Goal: Task Accomplishment & Management: Use online tool/utility

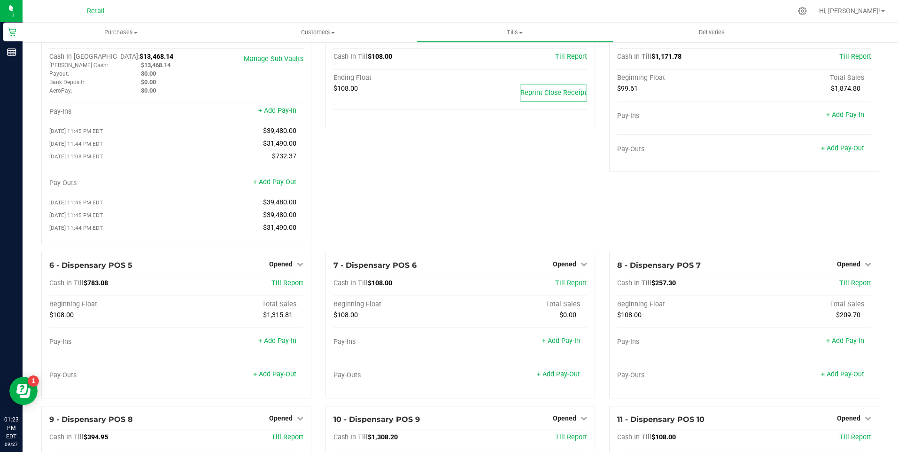
scroll to position [354, 0]
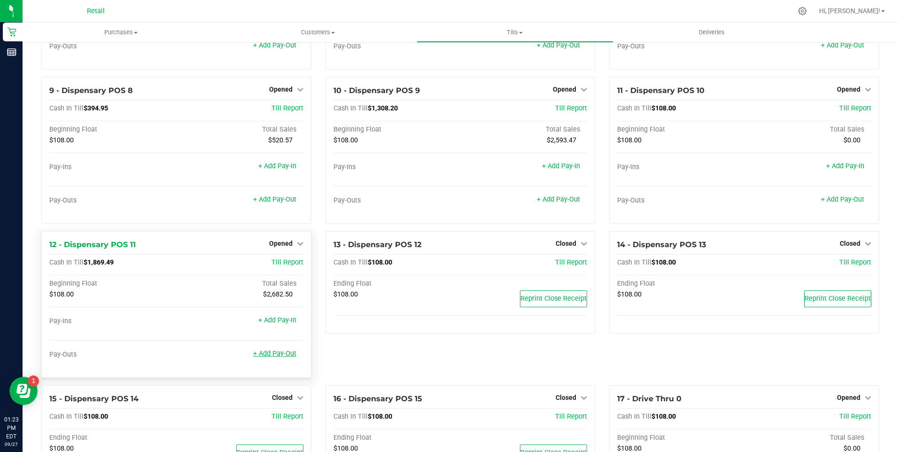
click at [263, 356] on link "+ Add Pay-Out" at bounding box center [274, 353] width 43 height 8
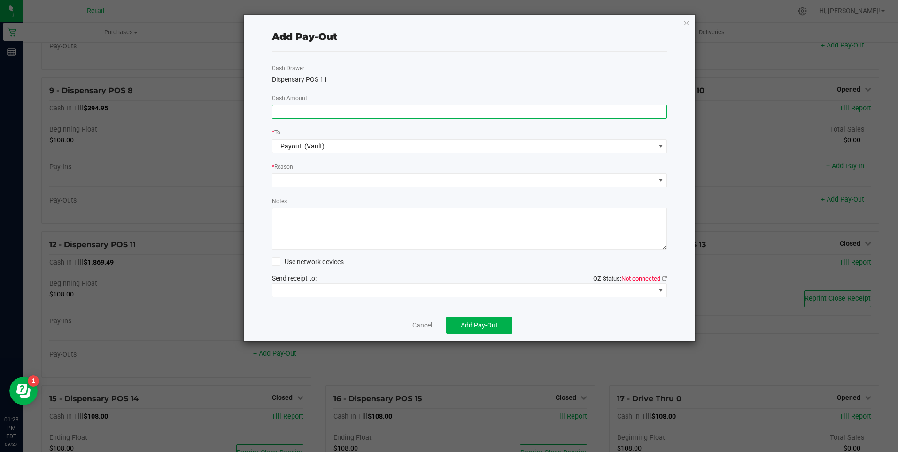
click at [300, 111] on input at bounding box center [469, 111] width 394 height 13
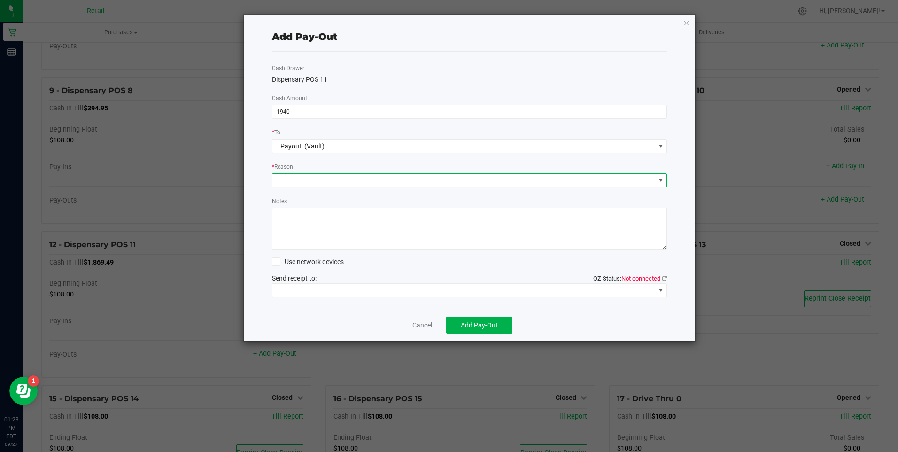
type input "$1,940.00"
click at [292, 185] on span at bounding box center [463, 180] width 383 height 13
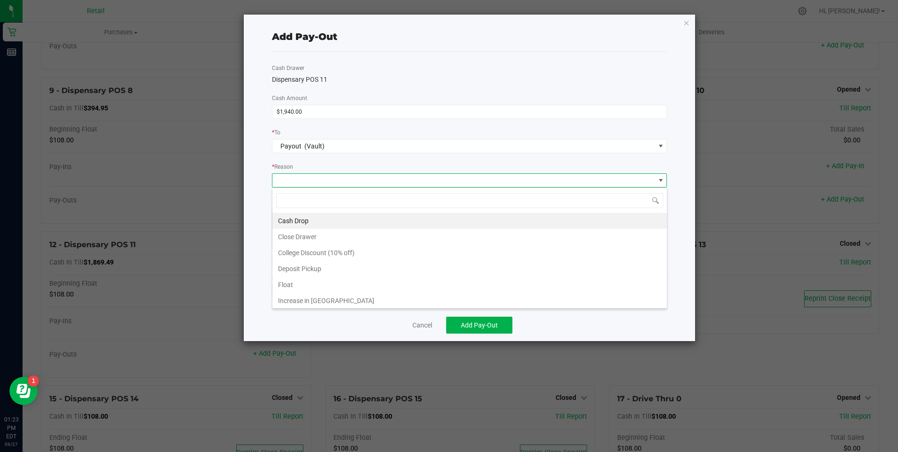
scroll to position [14, 395]
click at [296, 215] on li "Cash Drop" at bounding box center [469, 221] width 394 height 16
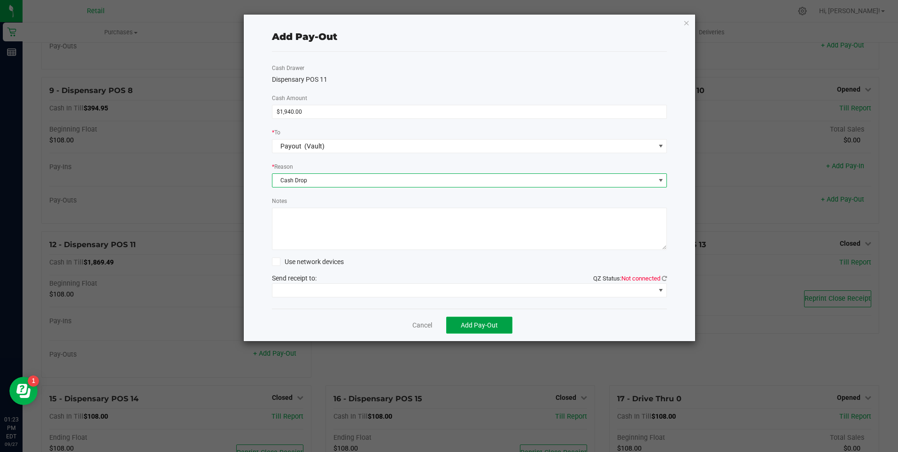
click at [485, 326] on span "Add Pay-Out" at bounding box center [479, 325] width 37 height 8
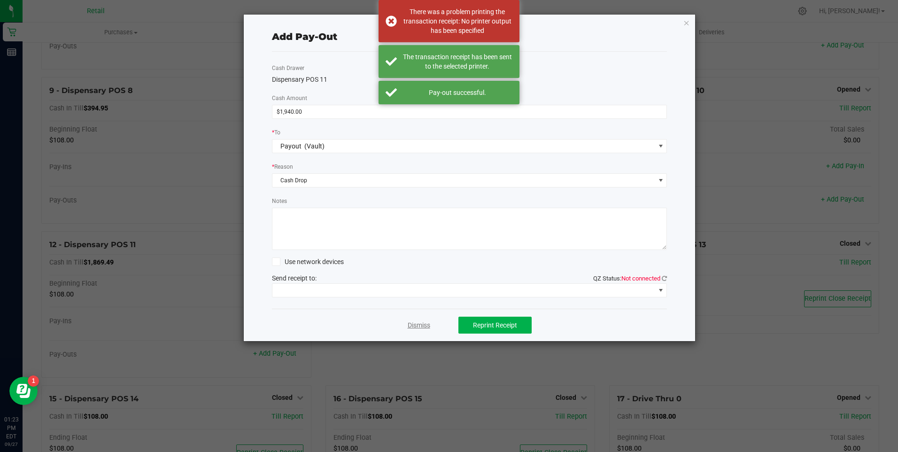
click at [422, 324] on link "Dismiss" at bounding box center [419, 325] width 23 height 10
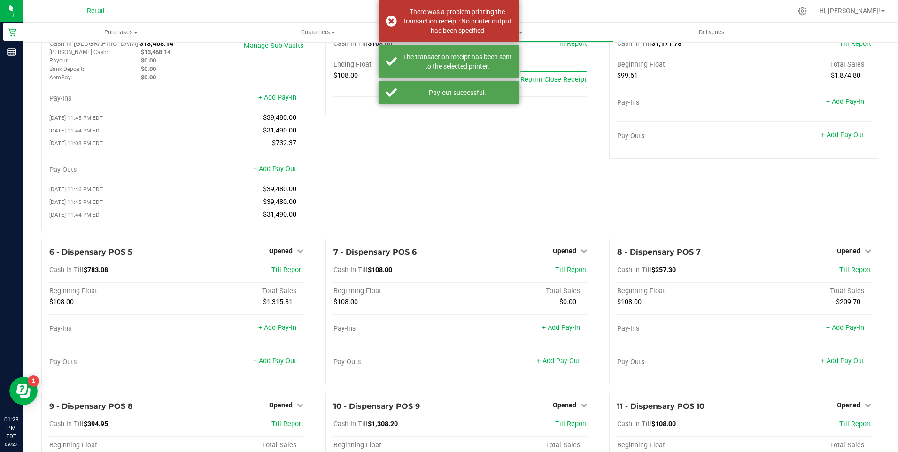
scroll to position [0, 0]
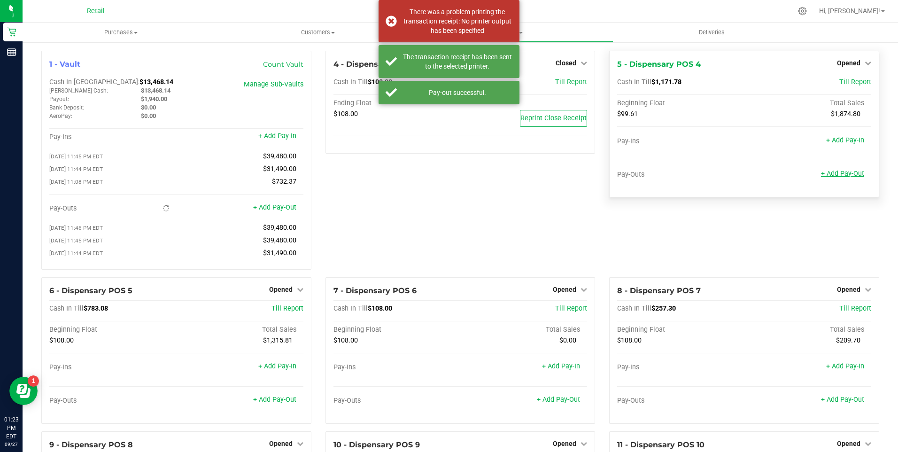
click at [843, 176] on link "+ Add Pay-Out" at bounding box center [842, 173] width 43 height 8
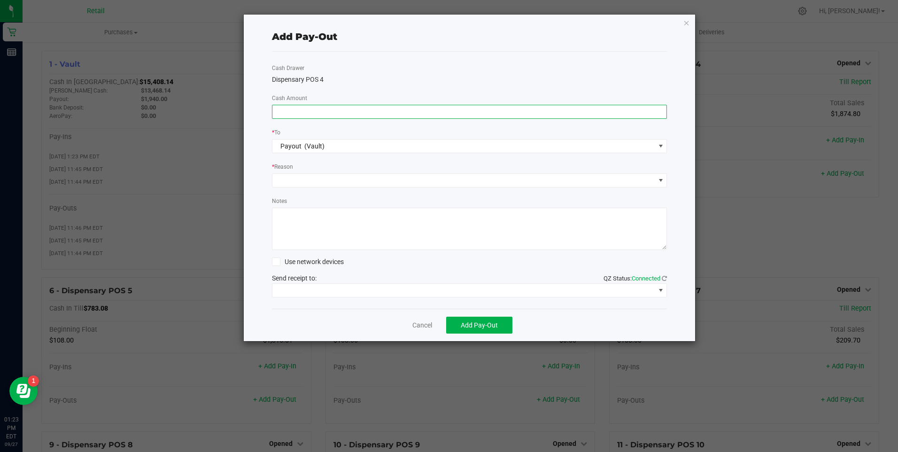
click at [294, 109] on input at bounding box center [469, 111] width 394 height 13
type input "$1,030.00"
click at [312, 176] on span at bounding box center [463, 180] width 383 height 13
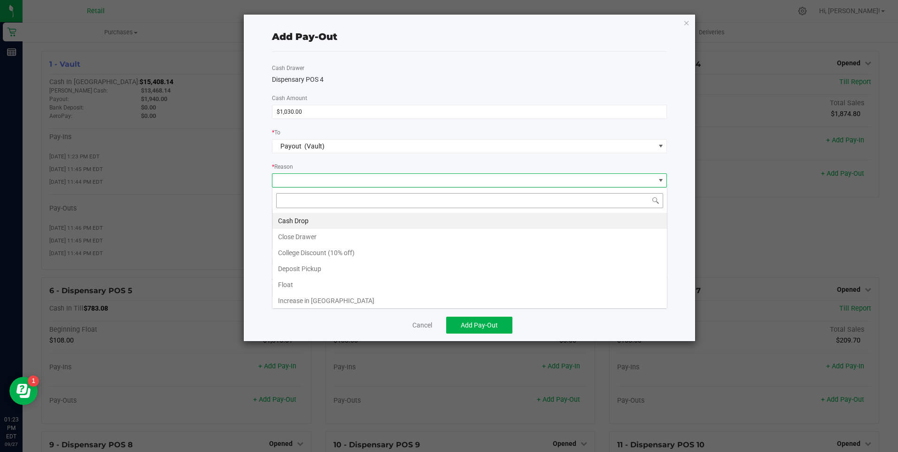
scroll to position [14, 395]
click at [308, 216] on li "Cash Drop" at bounding box center [469, 221] width 394 height 16
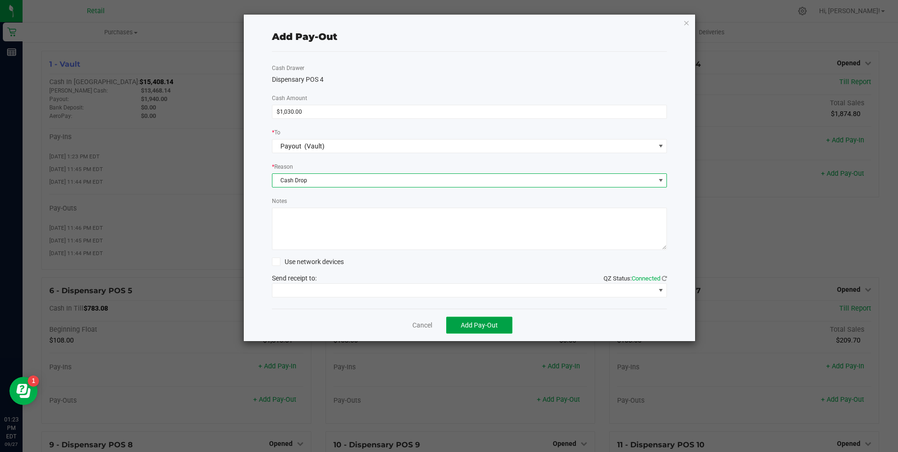
click at [476, 325] on span "Add Pay-Out" at bounding box center [479, 325] width 37 height 8
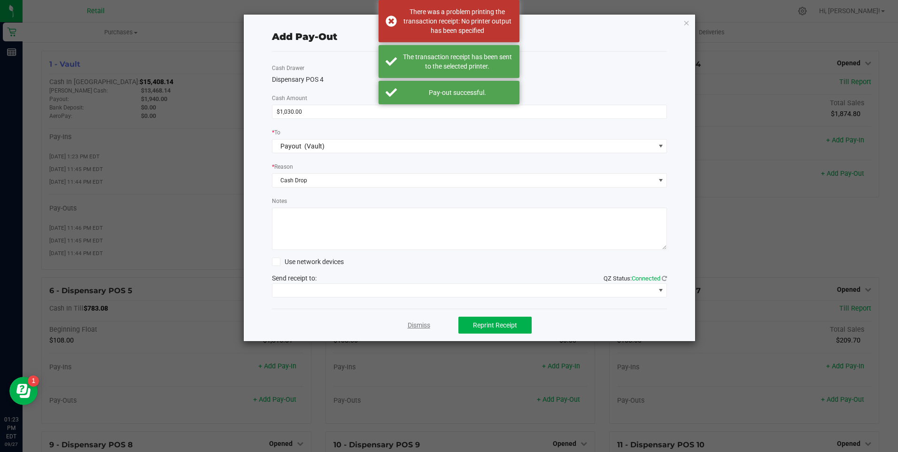
click at [416, 326] on link "Dismiss" at bounding box center [419, 325] width 23 height 10
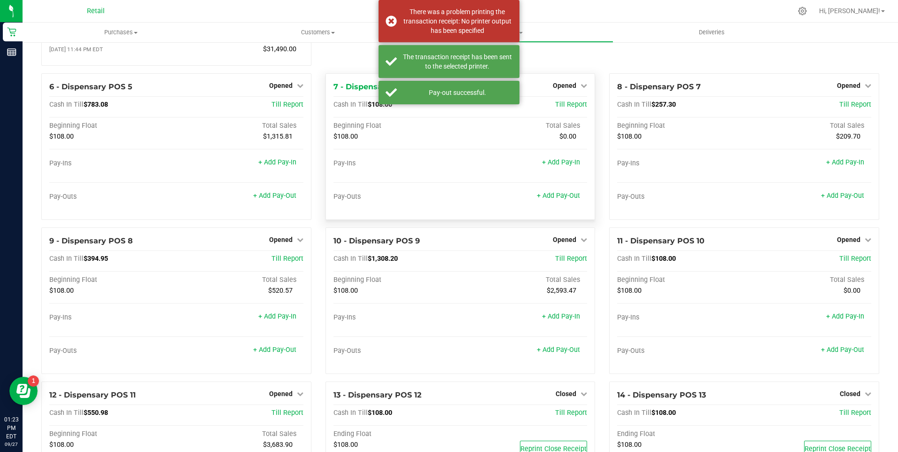
scroll to position [188, 0]
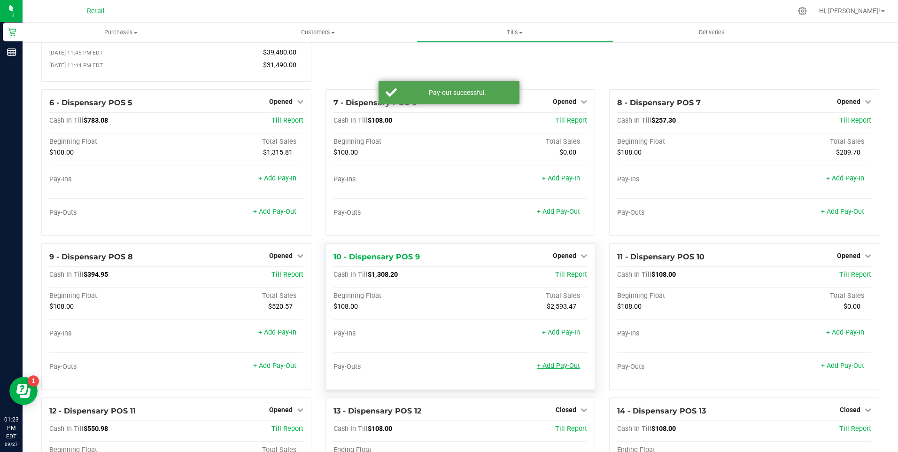
click at [539, 370] on link "+ Add Pay-Out" at bounding box center [558, 366] width 43 height 8
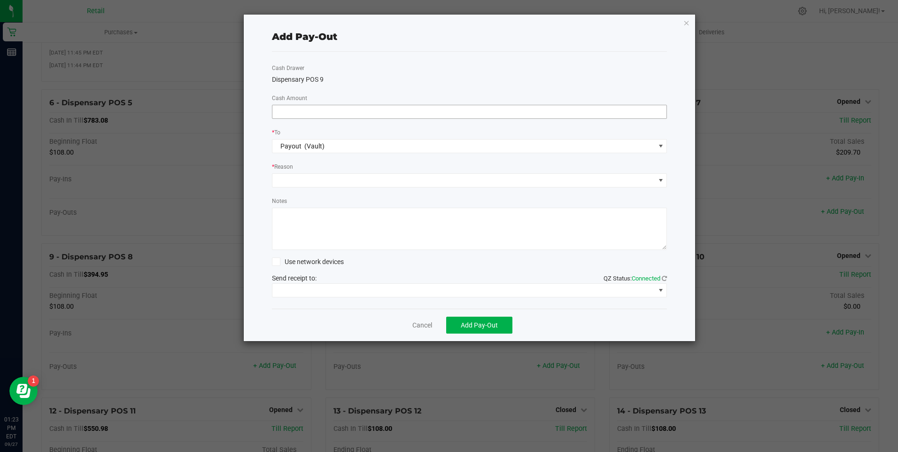
click at [301, 110] on input at bounding box center [469, 111] width 394 height 13
type input "$1,390.00"
click at [309, 177] on span at bounding box center [463, 180] width 383 height 13
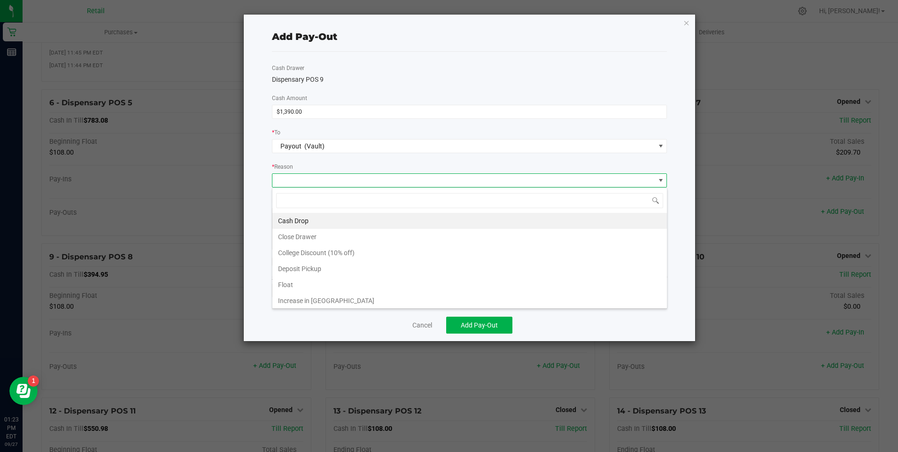
scroll to position [14, 395]
drag, startPoint x: 316, startPoint y: 216, endPoint x: 342, endPoint y: 232, distance: 30.2
click at [316, 216] on li "Cash Drop" at bounding box center [469, 221] width 394 height 16
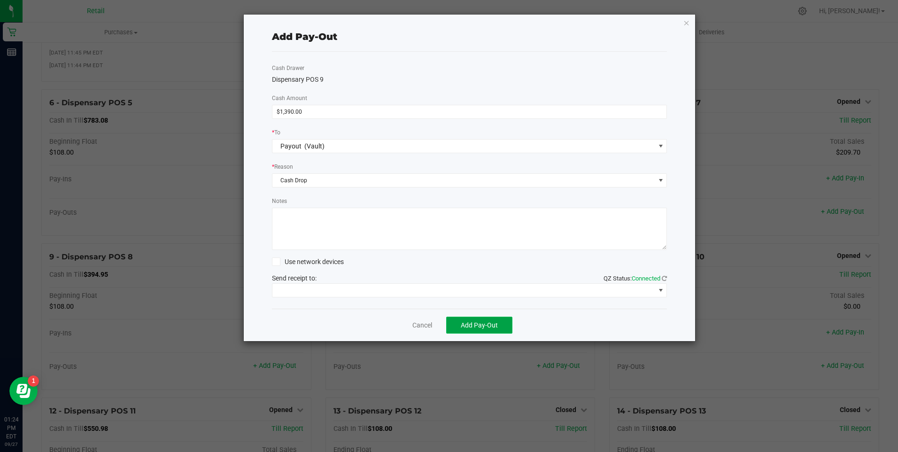
click at [476, 328] on span "Add Pay-Out" at bounding box center [479, 325] width 37 height 8
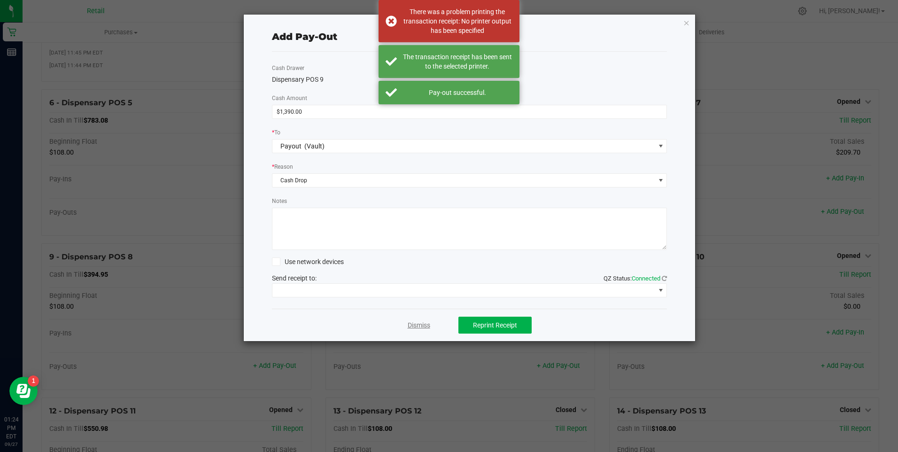
click at [423, 326] on link "Dismiss" at bounding box center [419, 325] width 23 height 10
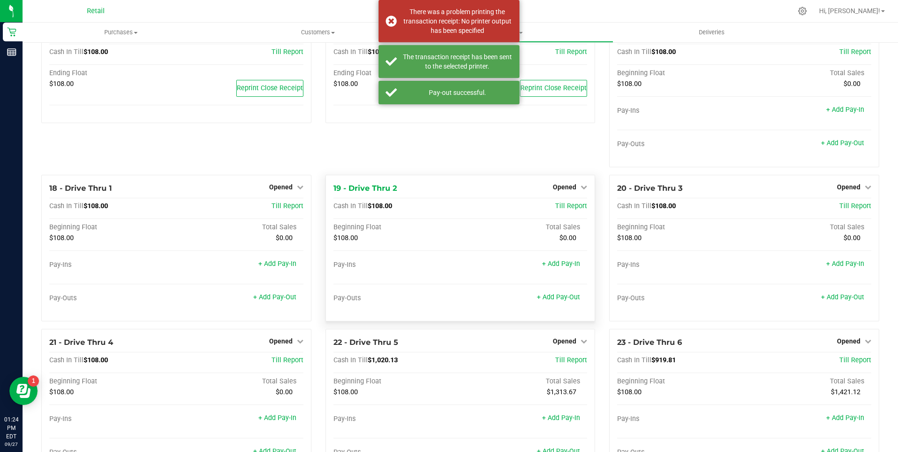
scroll to position [845, 0]
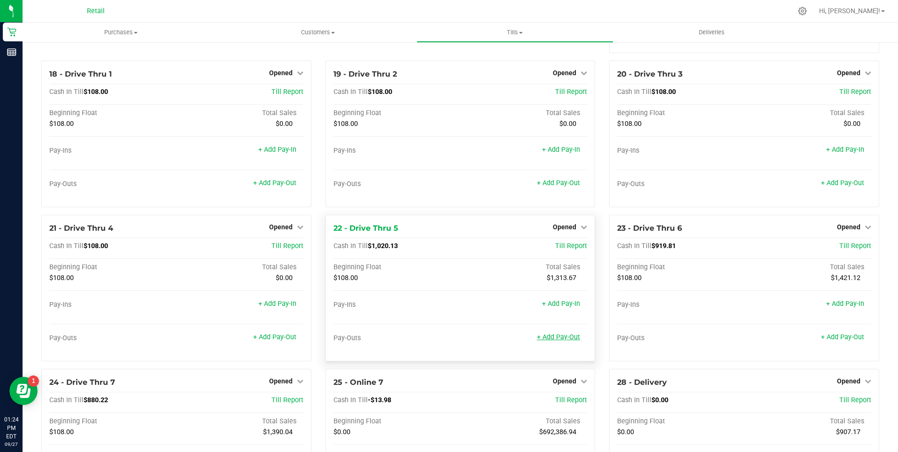
click at [552, 341] on link "+ Add Pay-Out" at bounding box center [558, 337] width 43 height 8
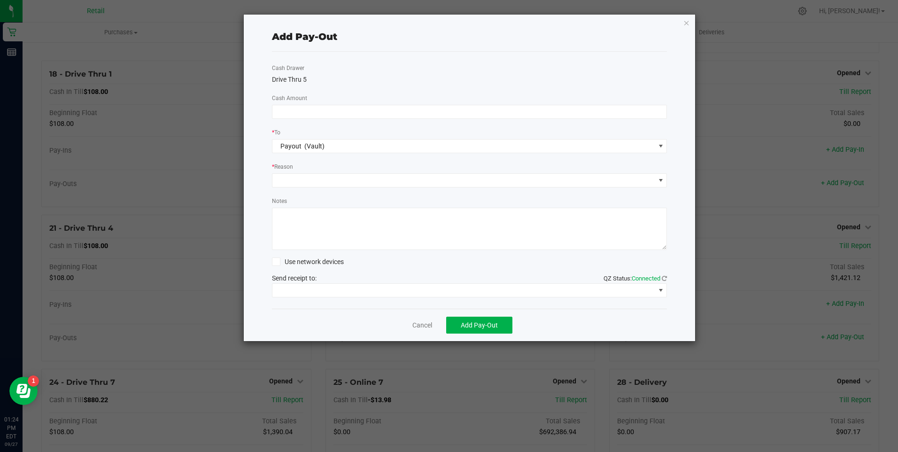
scroll to position [858, 0]
click at [325, 113] on input at bounding box center [469, 111] width 394 height 13
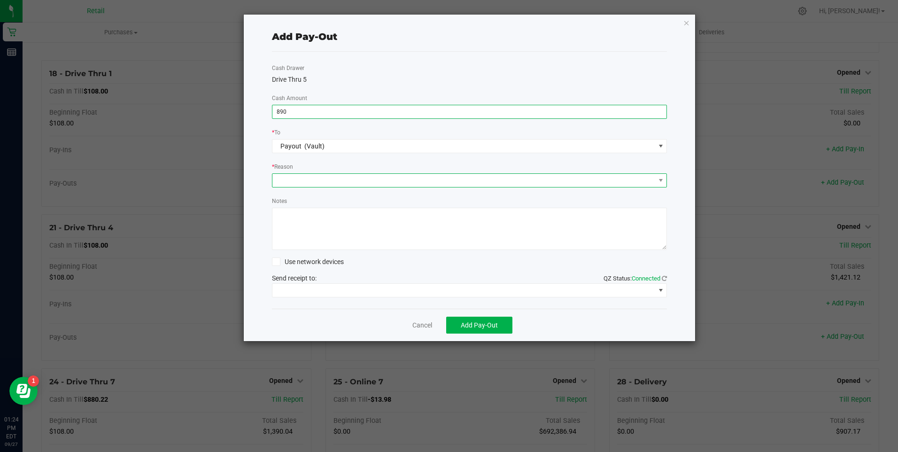
type input "$890.00"
click at [329, 178] on span at bounding box center [463, 180] width 383 height 13
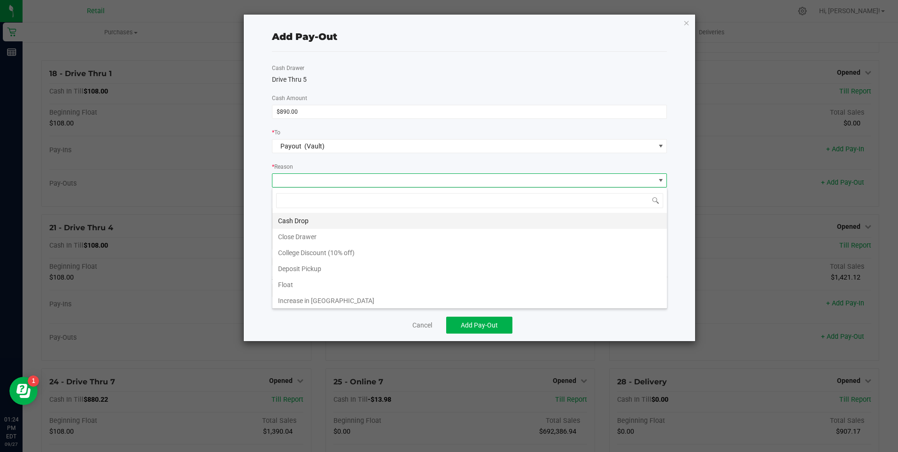
scroll to position [14, 395]
click at [319, 213] on li "Cash Drop" at bounding box center [469, 221] width 394 height 16
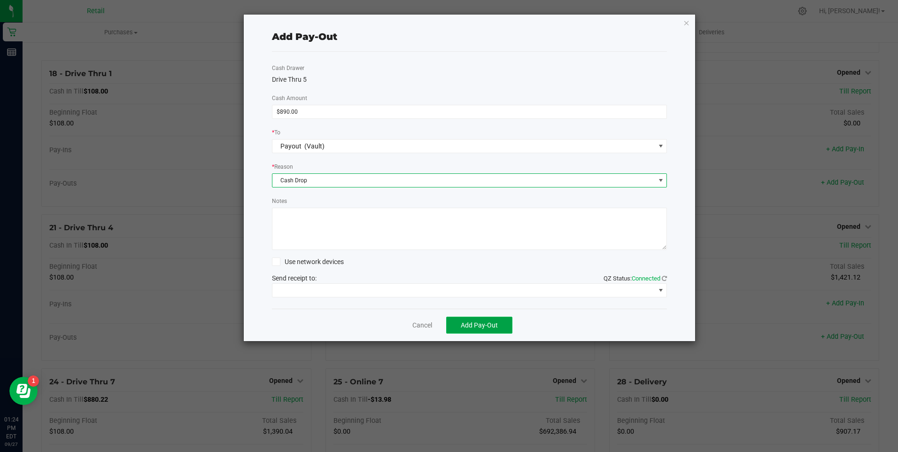
click at [463, 323] on span "Add Pay-Out" at bounding box center [479, 325] width 37 height 8
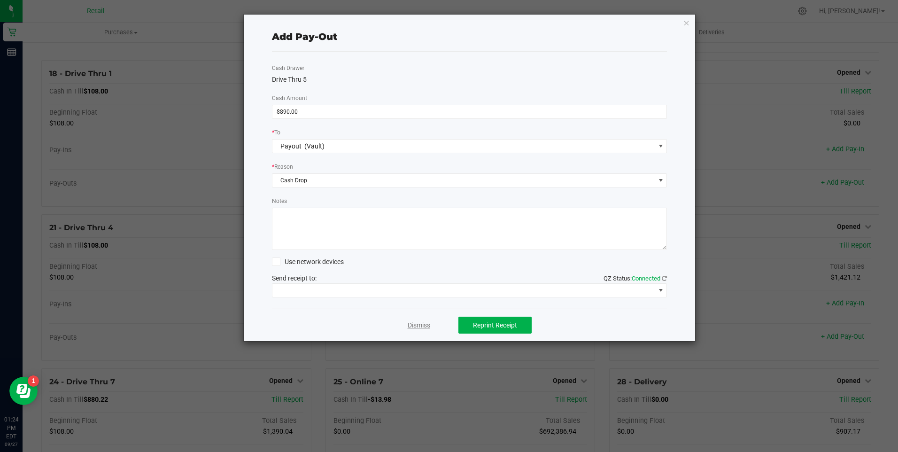
click at [425, 324] on link "Dismiss" at bounding box center [419, 325] width 23 height 10
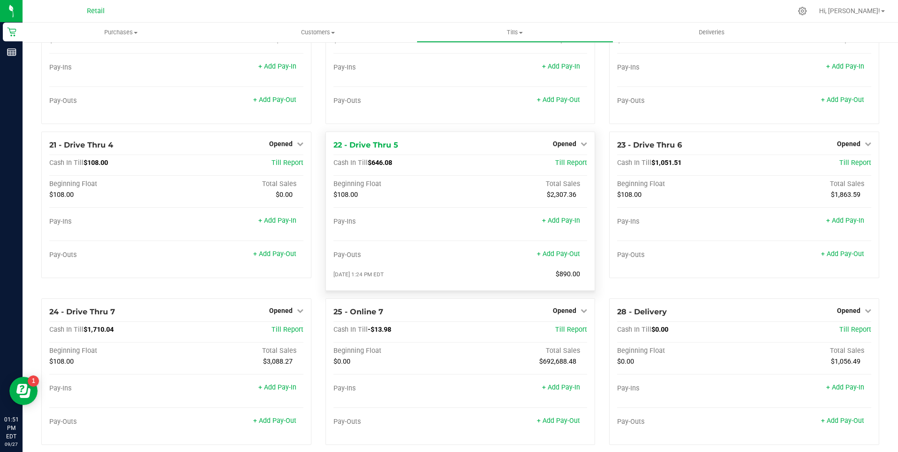
scroll to position [957, 0]
